Goal: Task Accomplishment & Management: Use online tool/utility

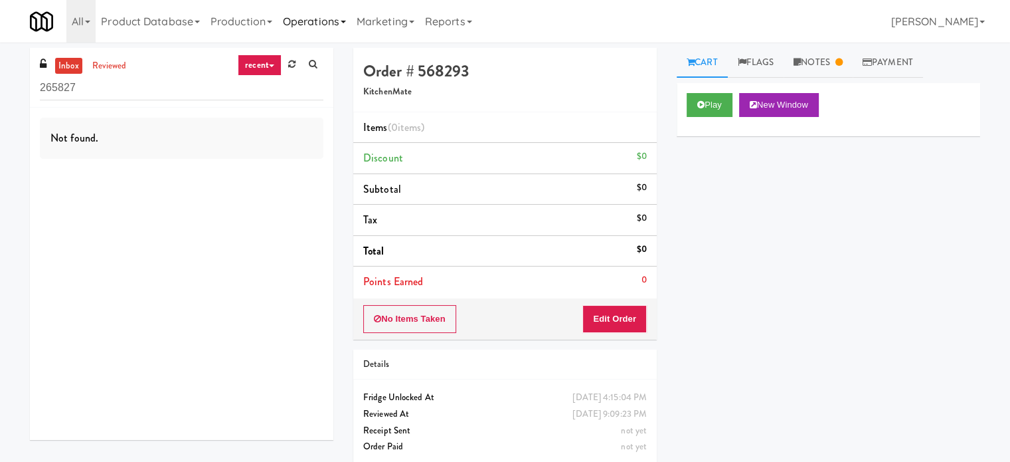
click at [314, 19] on link "Operations" at bounding box center [315, 21] width 74 height 43
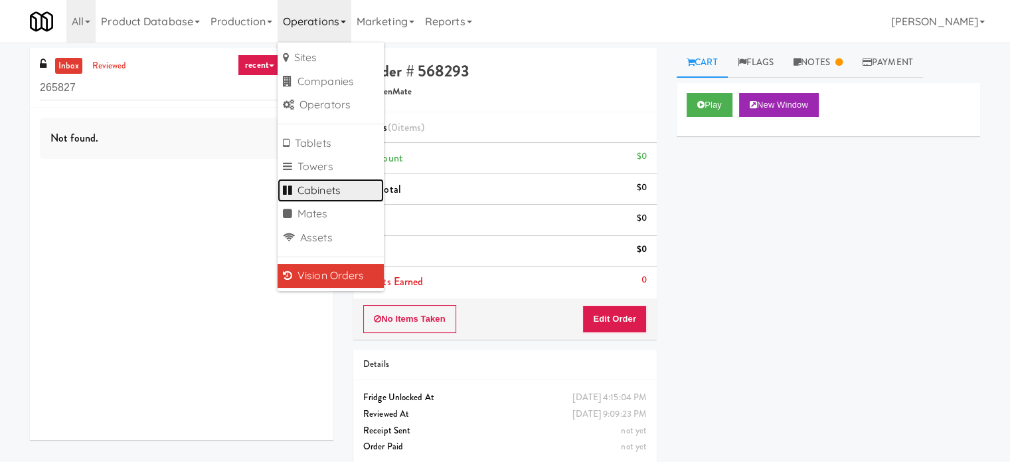
click at [332, 188] on link "Cabinets" at bounding box center [331, 191] width 106 height 24
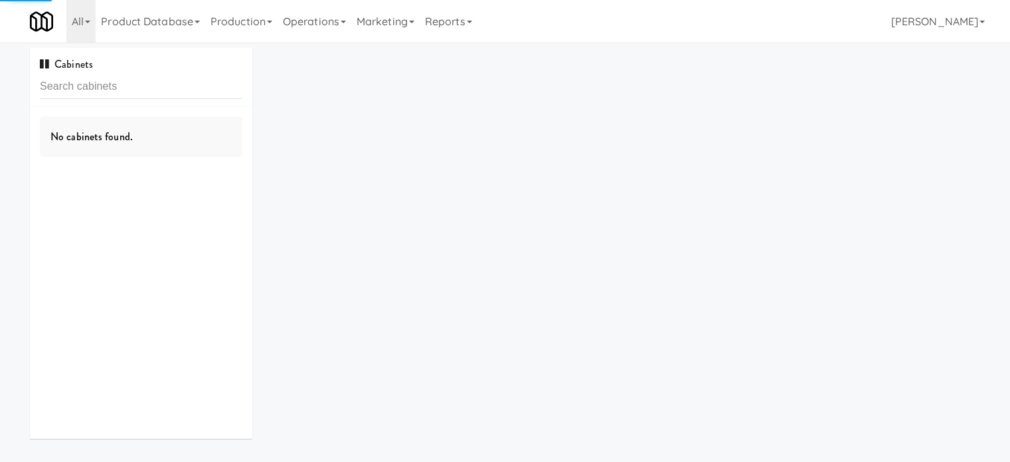
click at [153, 94] on input "text" at bounding box center [141, 86] width 203 height 25
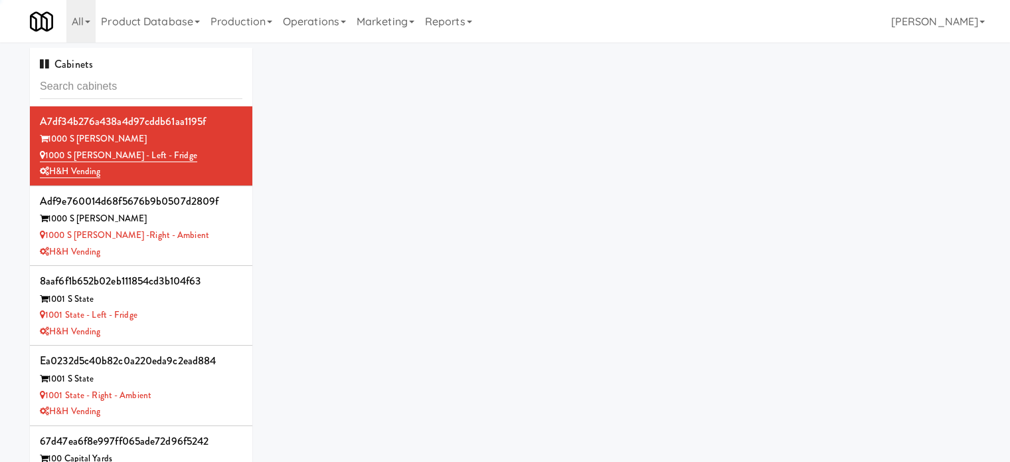
click at [151, 92] on input "text" at bounding box center [141, 86] width 203 height 25
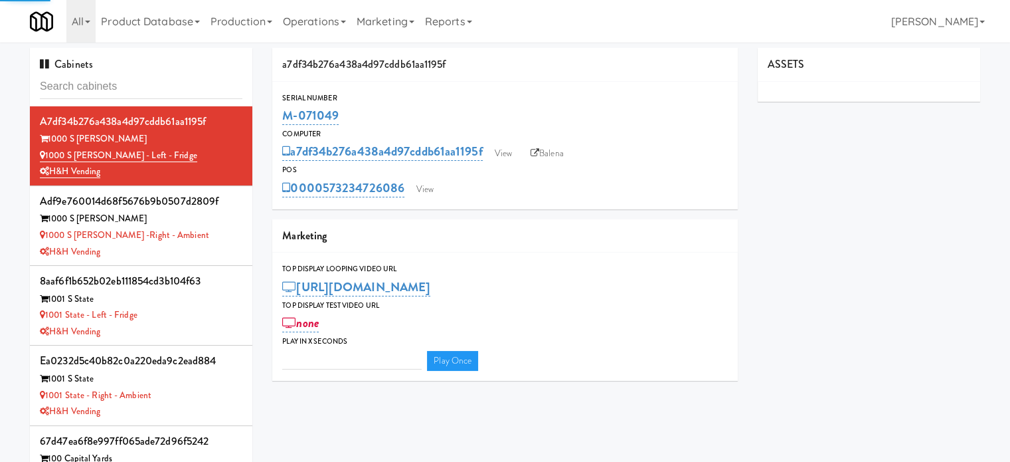
type input "3"
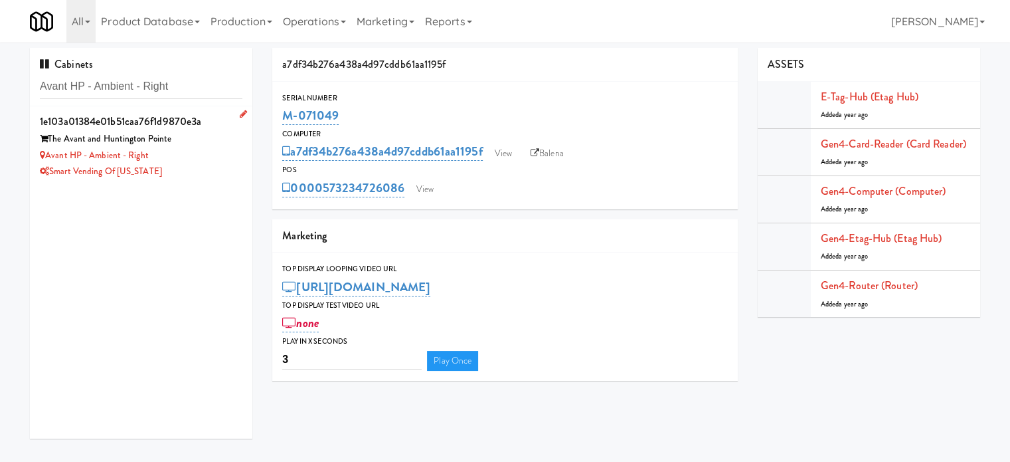
type input "Avant HP - Ambient - Right"
click at [194, 157] on div "Avant HP - Ambient - Right" at bounding box center [141, 155] width 203 height 17
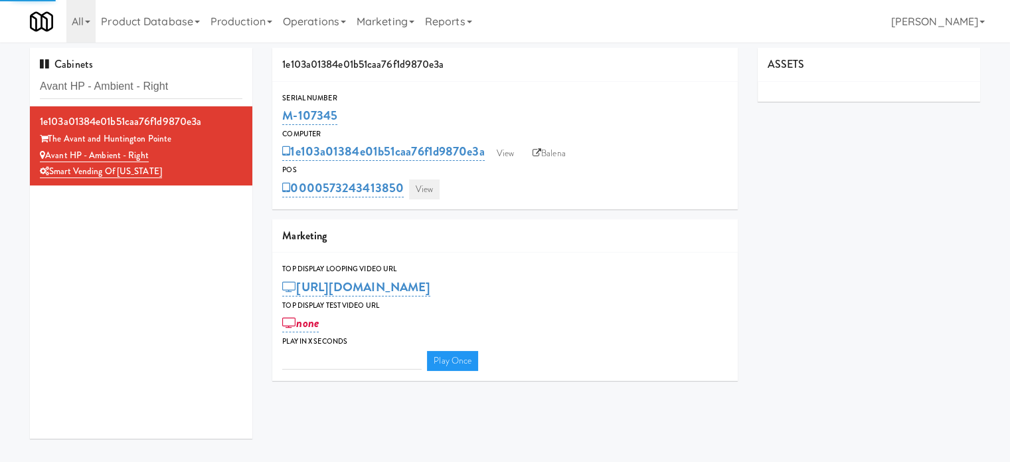
type input "3"
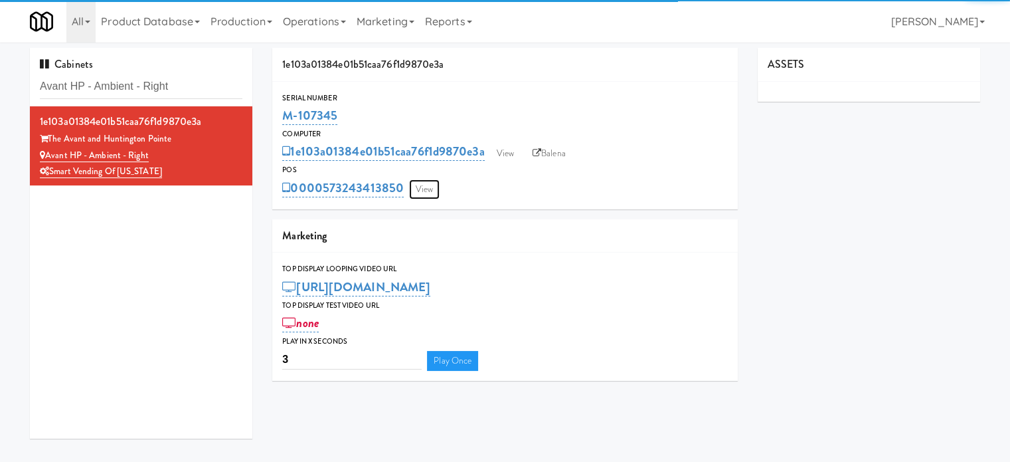
drag, startPoint x: 428, startPoint y: 190, endPoint x: 427, endPoint y: 183, distance: 6.7
click at [427, 190] on link "View" at bounding box center [424, 189] width 31 height 20
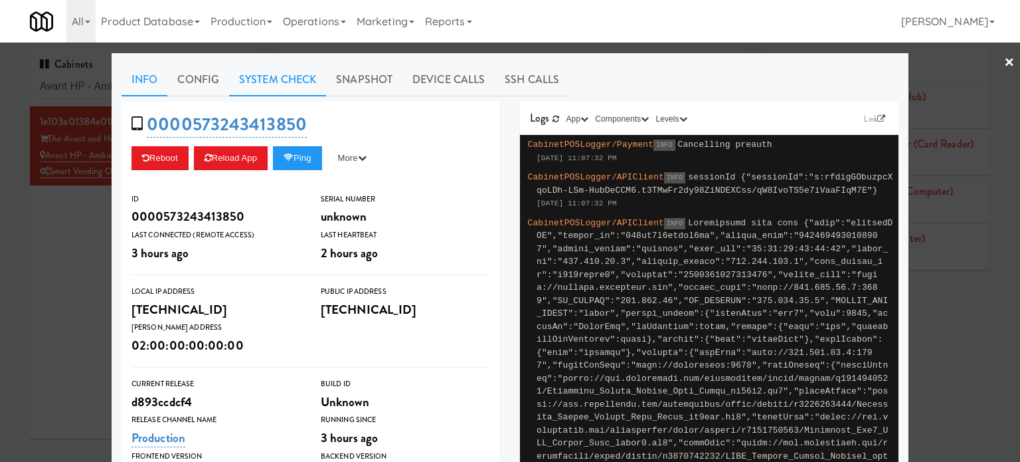
click at [276, 78] on link "System Check" at bounding box center [277, 79] width 97 height 33
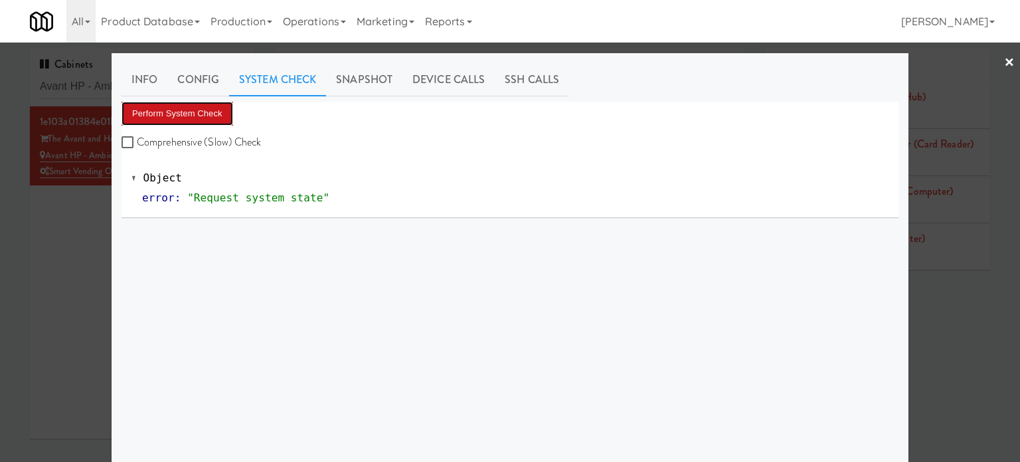
click at [208, 116] on button "Perform System Check" at bounding box center [178, 114] width 112 height 24
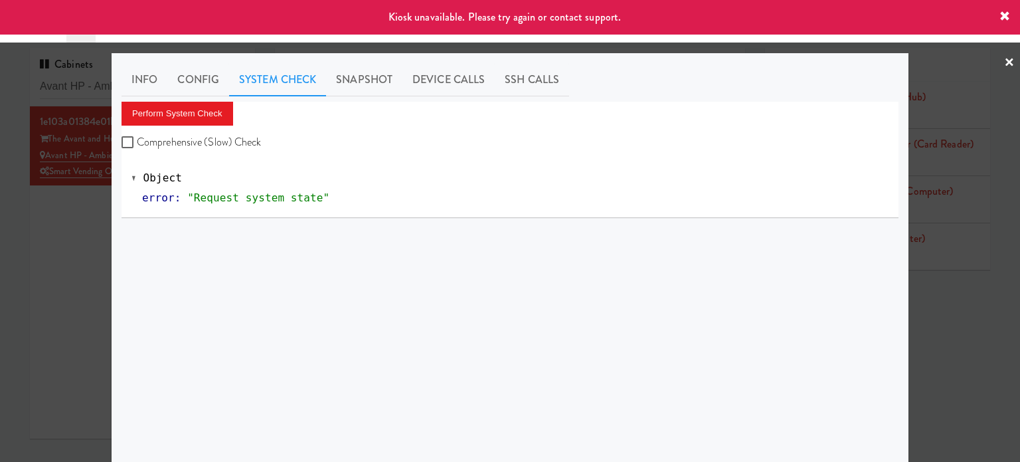
click at [82, 227] on div at bounding box center [510, 231] width 1020 height 462
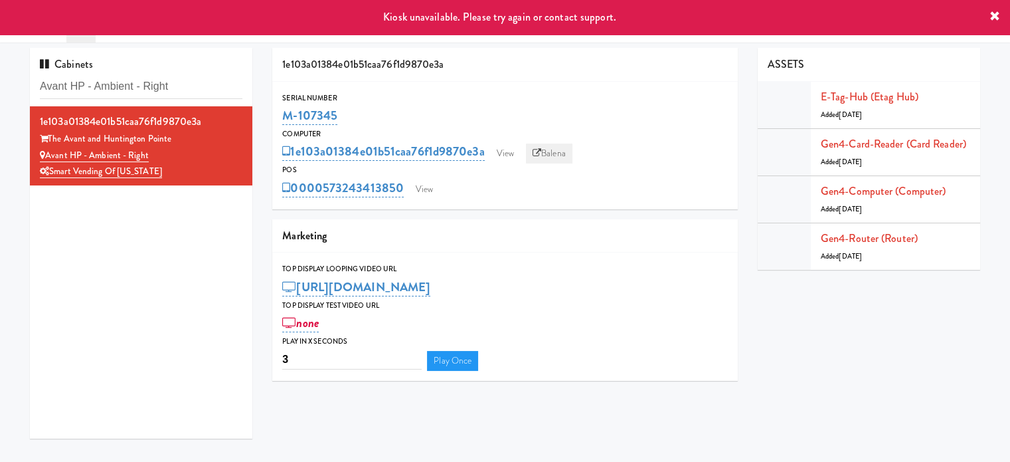
click at [556, 154] on link "Balena" at bounding box center [549, 153] width 47 height 20
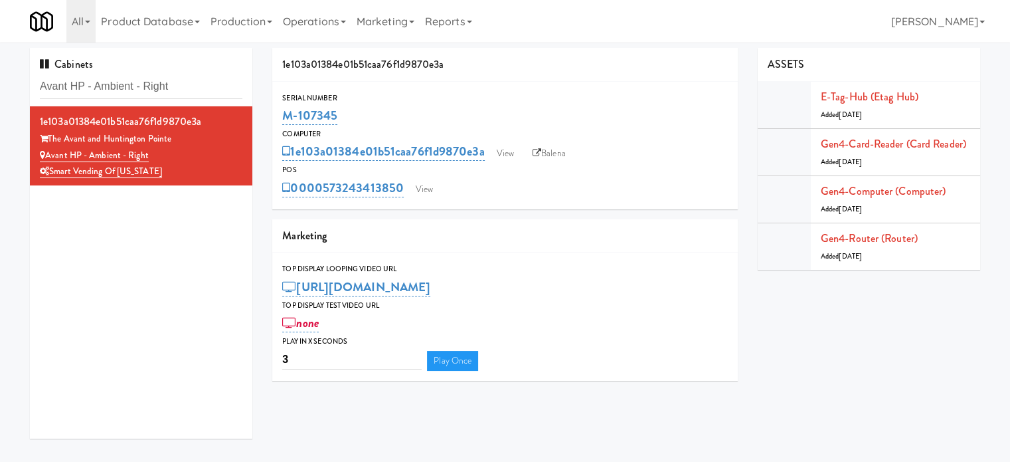
drag, startPoint x: 331, startPoint y: 114, endPoint x: 278, endPoint y: 114, distance: 53.1
click at [278, 114] on div "Serial Number M-107345" at bounding box center [505, 110] width 466 height 36
copy link "M-107345"
